Goal: Find specific page/section: Find specific page/section

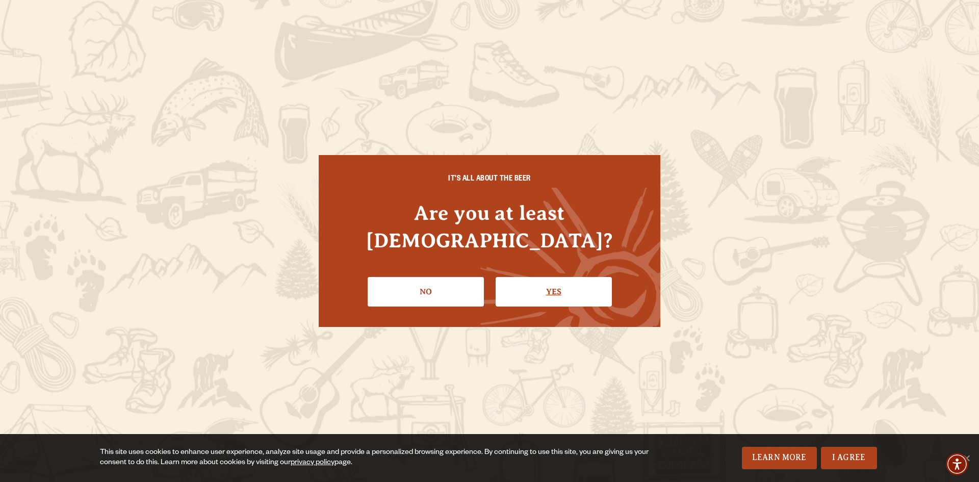
click at [551, 277] on link "Yes" at bounding box center [554, 292] width 116 height 30
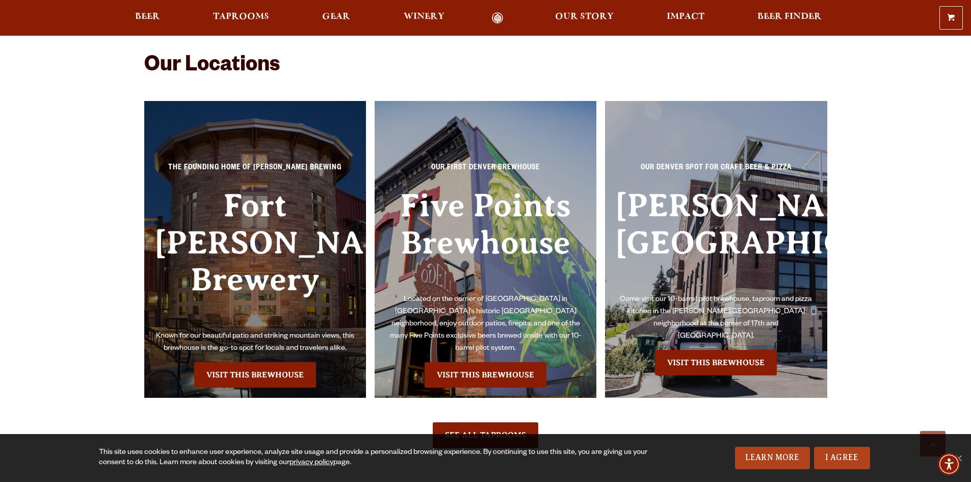
scroll to position [2345, 0]
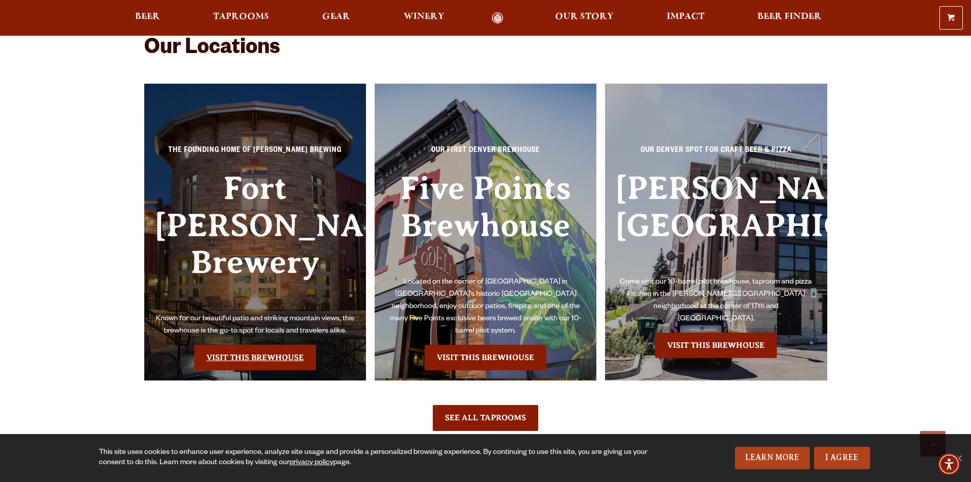
click at [262, 345] on link "Visit this Brewhouse" at bounding box center [255, 357] width 122 height 25
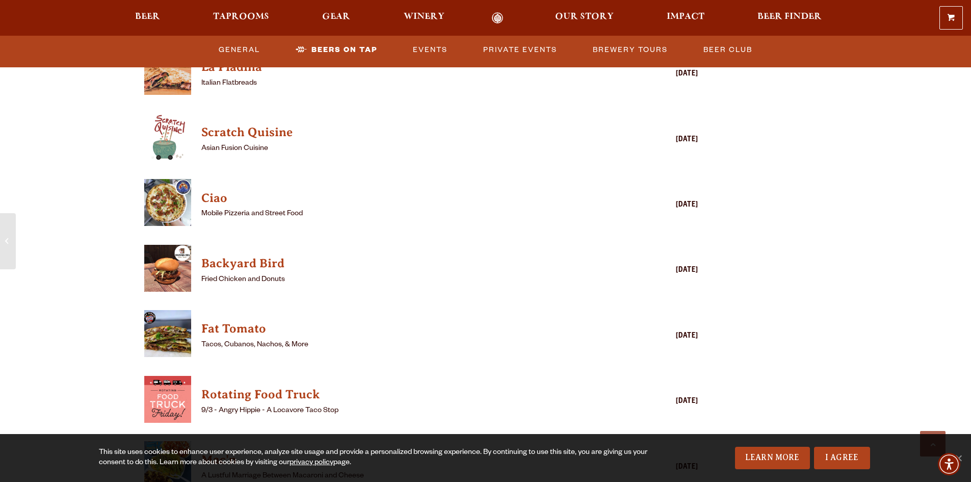
scroll to position [2549, 0]
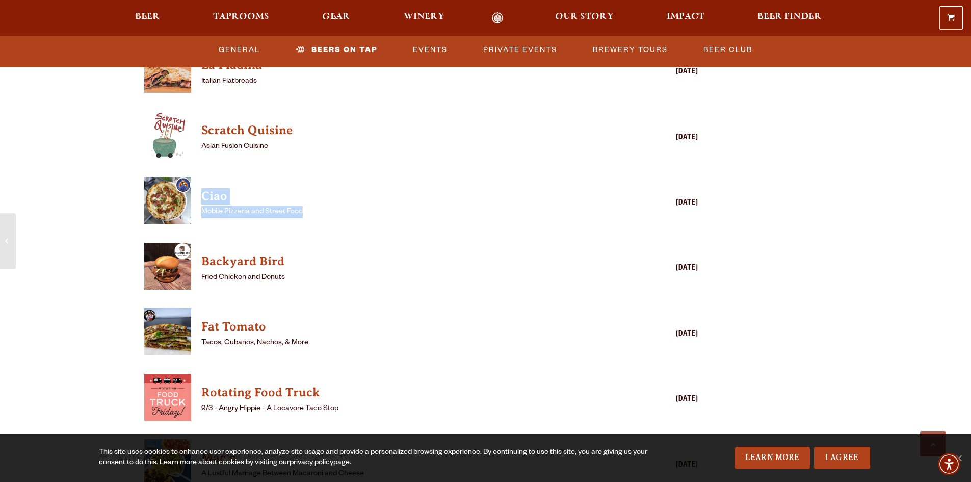
drag, startPoint x: 304, startPoint y: 198, endPoint x: 198, endPoint y: 183, distance: 107.2
click at [198, 183] on div "Ciao Mobile Pizzeria and Street Food [DATE]" at bounding box center [421, 203] width 555 height 53
click at [345, 206] on p "Mobile Pizzeria and Street Food" at bounding box center [406, 212] width 411 height 12
click at [213, 188] on h4 "Ciao" at bounding box center [406, 196] width 411 height 16
